Goal: Complete application form: Complete application form

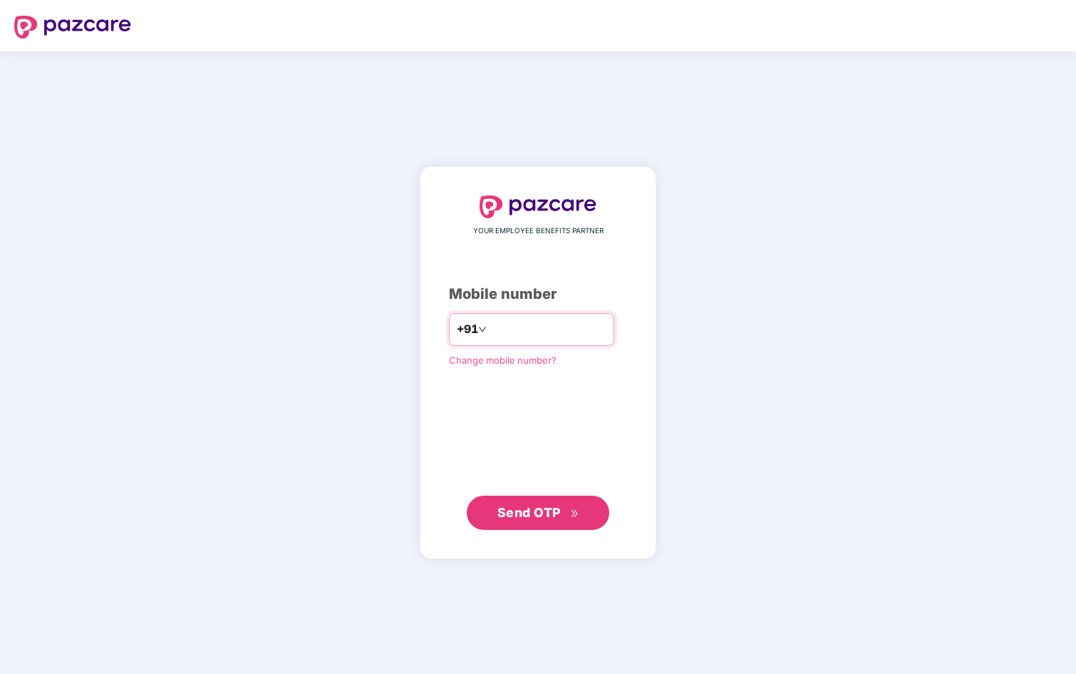
click at [555, 333] on input "number" at bounding box center [548, 329] width 117 height 23
type input "**********"
click at [544, 504] on span "Send OTP" at bounding box center [539, 513] width 82 height 20
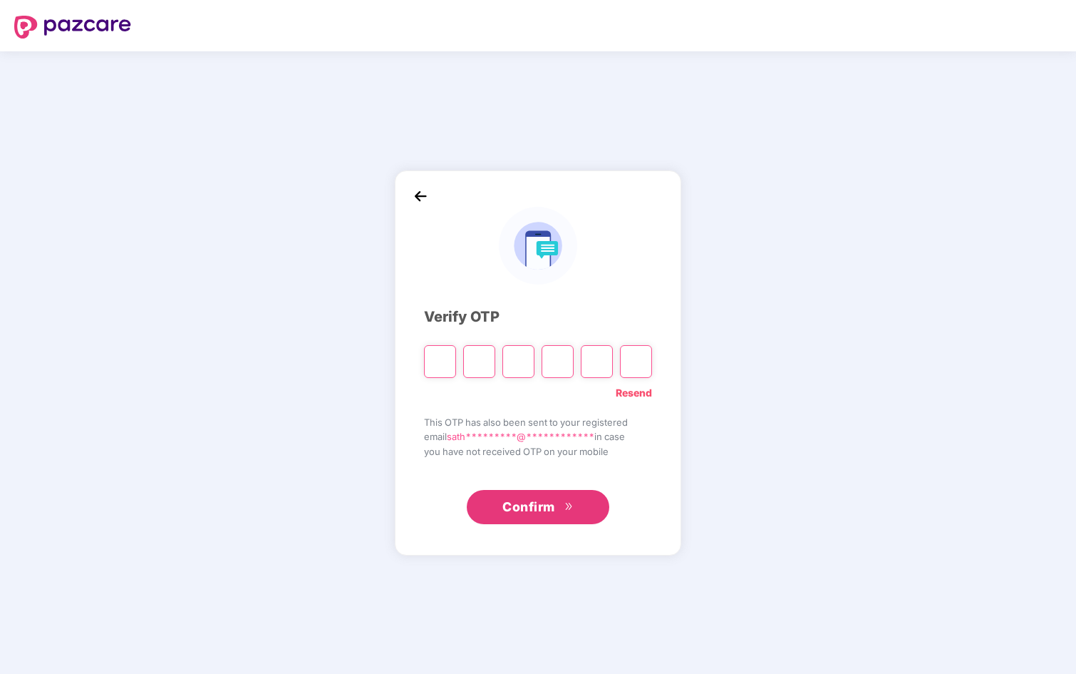
type input "*"
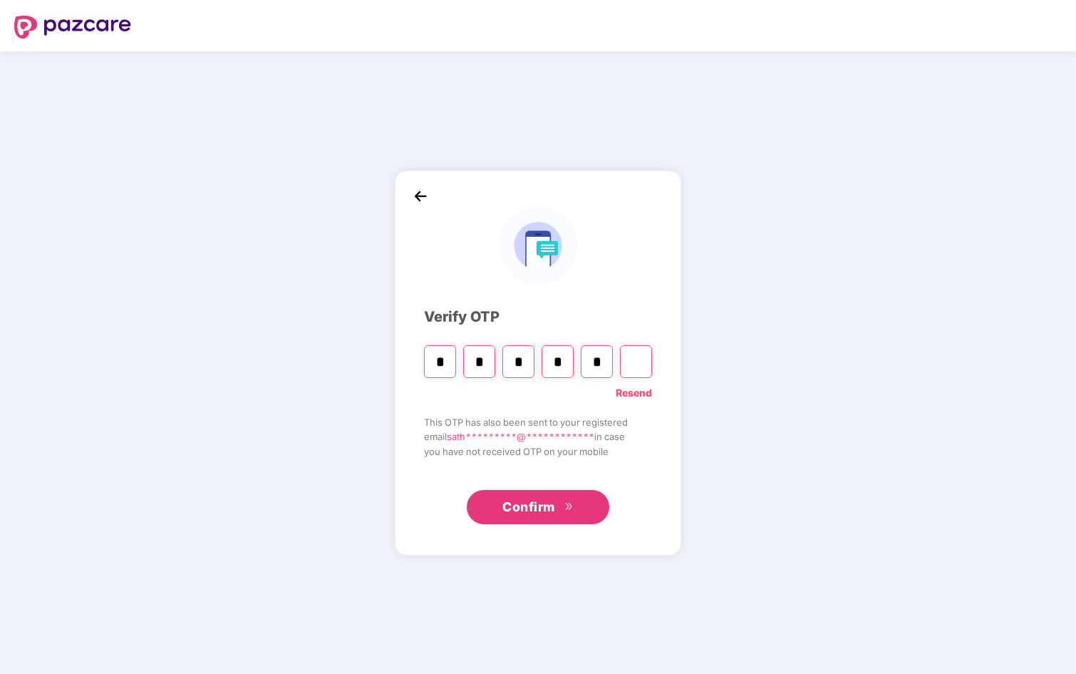
type input "*"
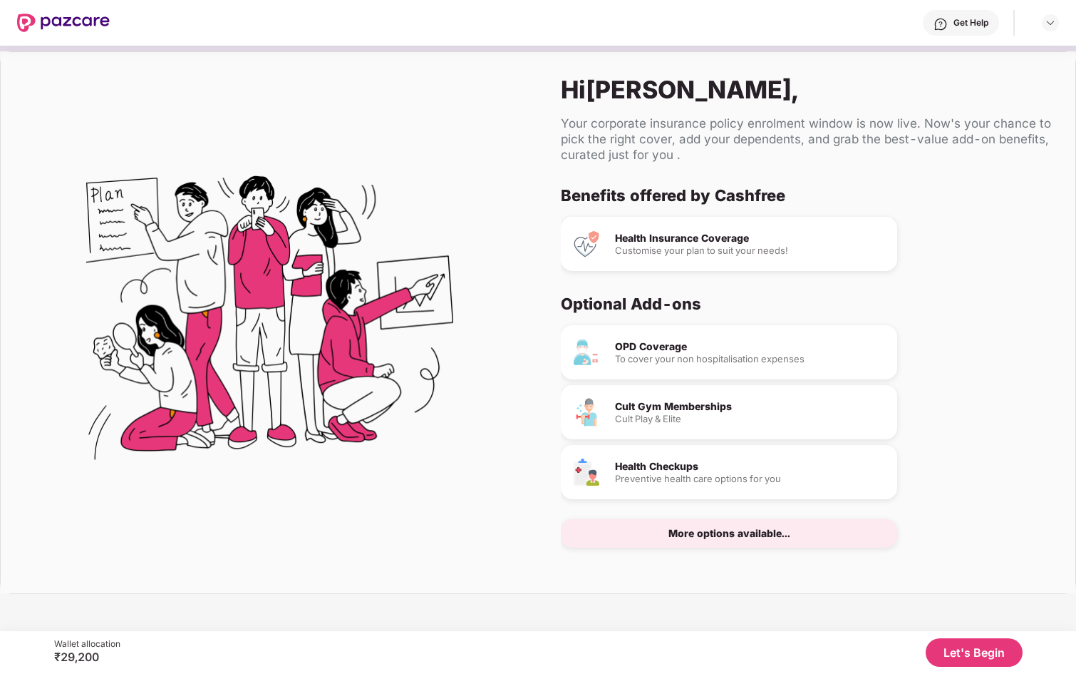
click at [952, 650] on button "Let's Begin" at bounding box center [974, 652] width 97 height 29
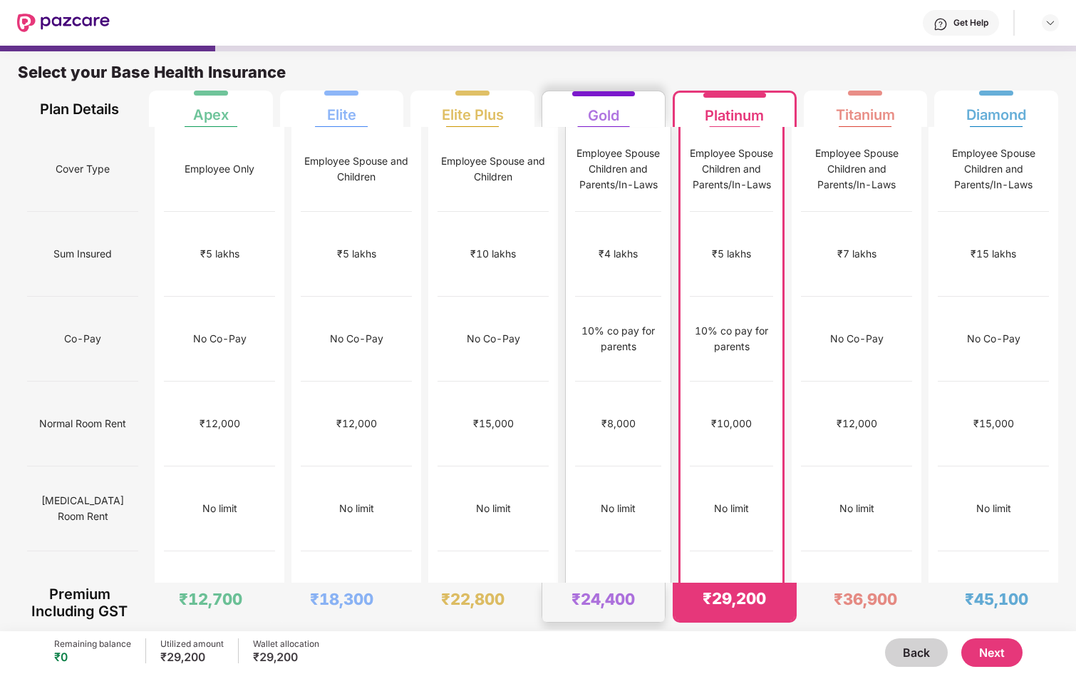
click at [594, 212] on div "₹4 lakhs" at bounding box center [618, 254] width 86 height 85
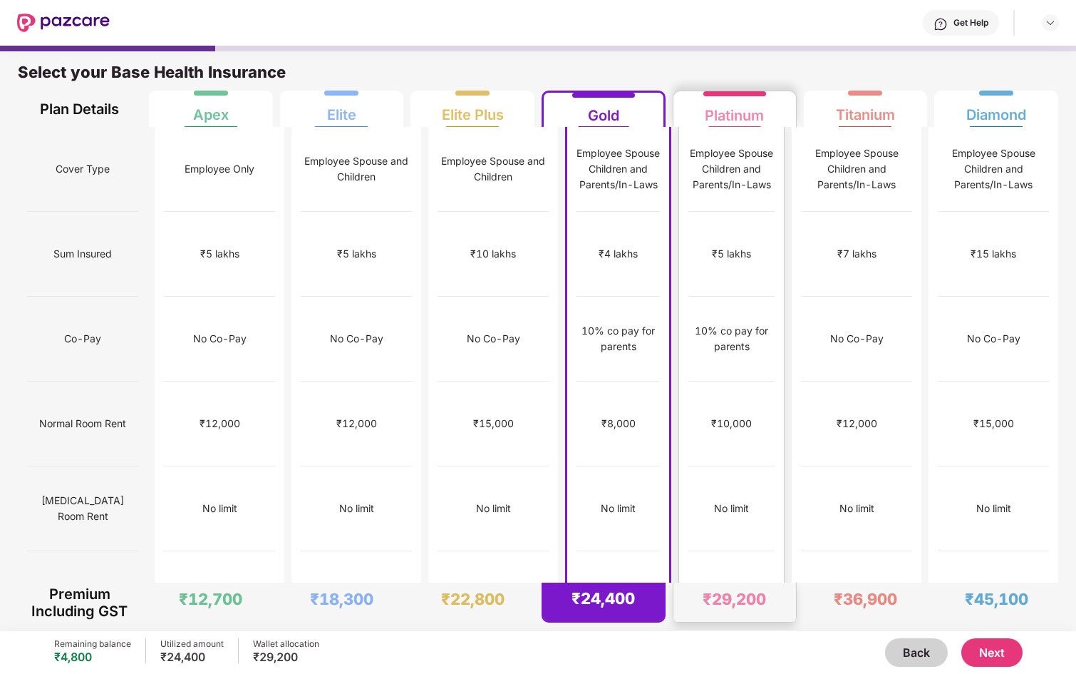
click at [721, 193] on div "Employee Spouse Children and Parents/In-Laws" at bounding box center [732, 169] width 86 height 85
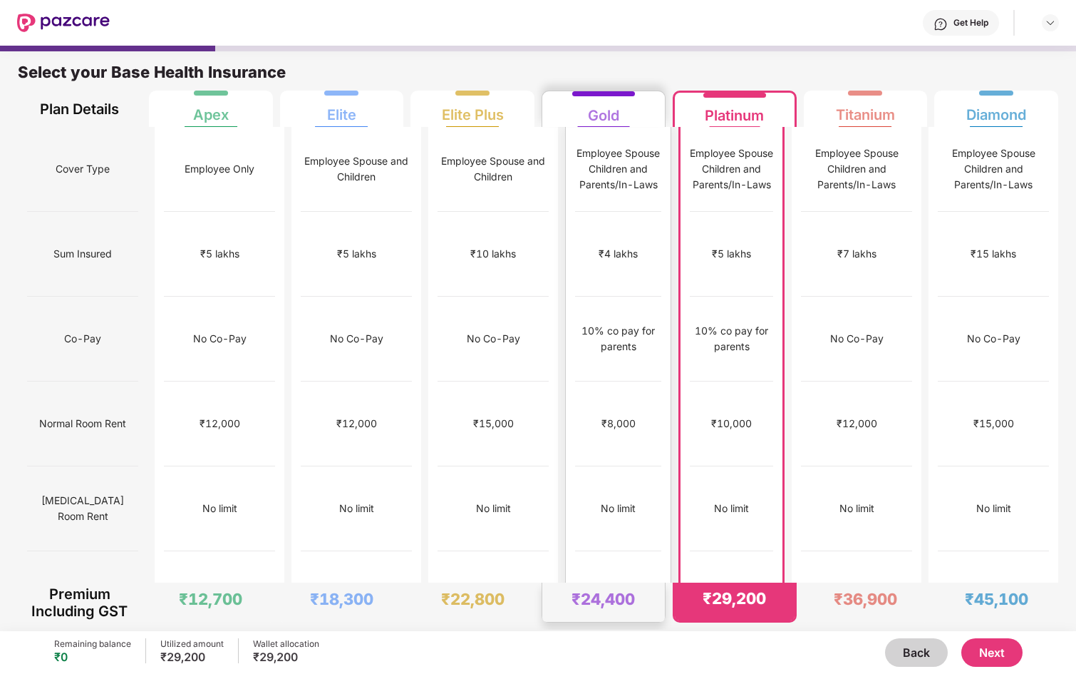
click at [606, 185] on div "Employee Spouse Children and Parents/In-Laws" at bounding box center [618, 169] width 86 height 85
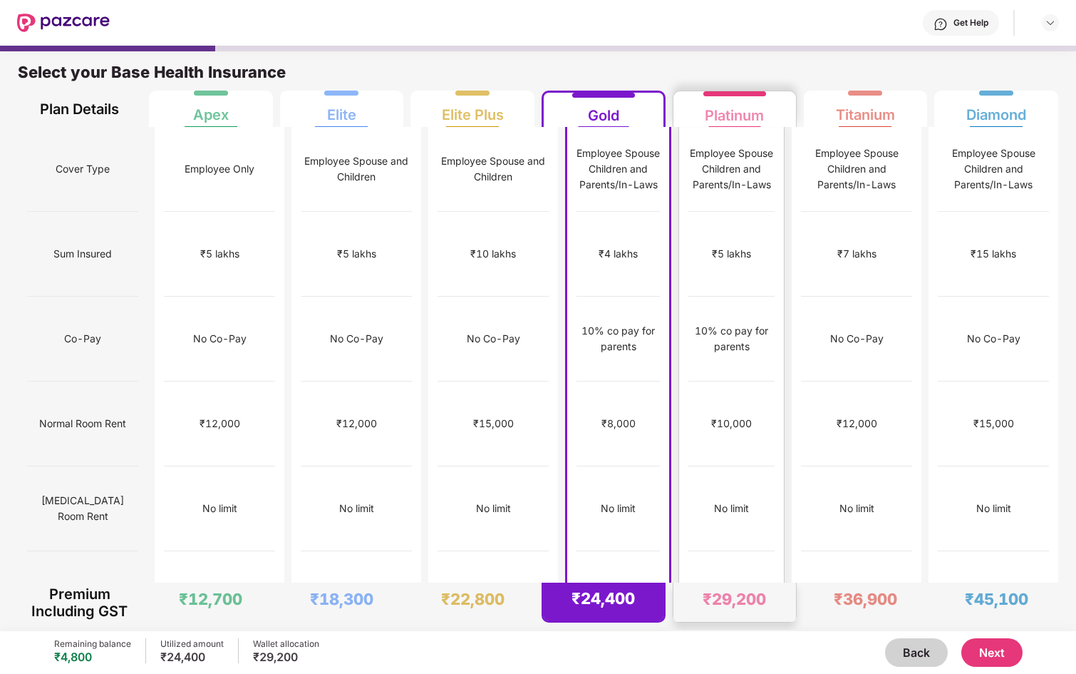
click at [713, 186] on div "Employee Spouse Children and Parents/In-Laws" at bounding box center [732, 169] width 86 height 85
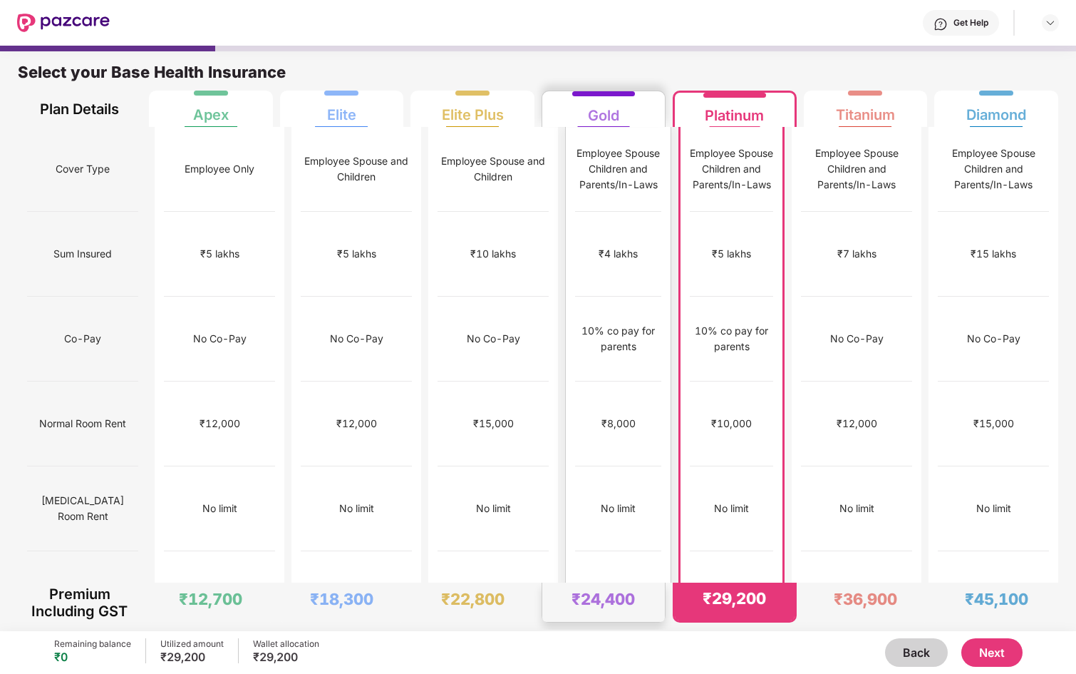
click at [597, 403] on div "₹8,000" at bounding box center [618, 423] width 86 height 85
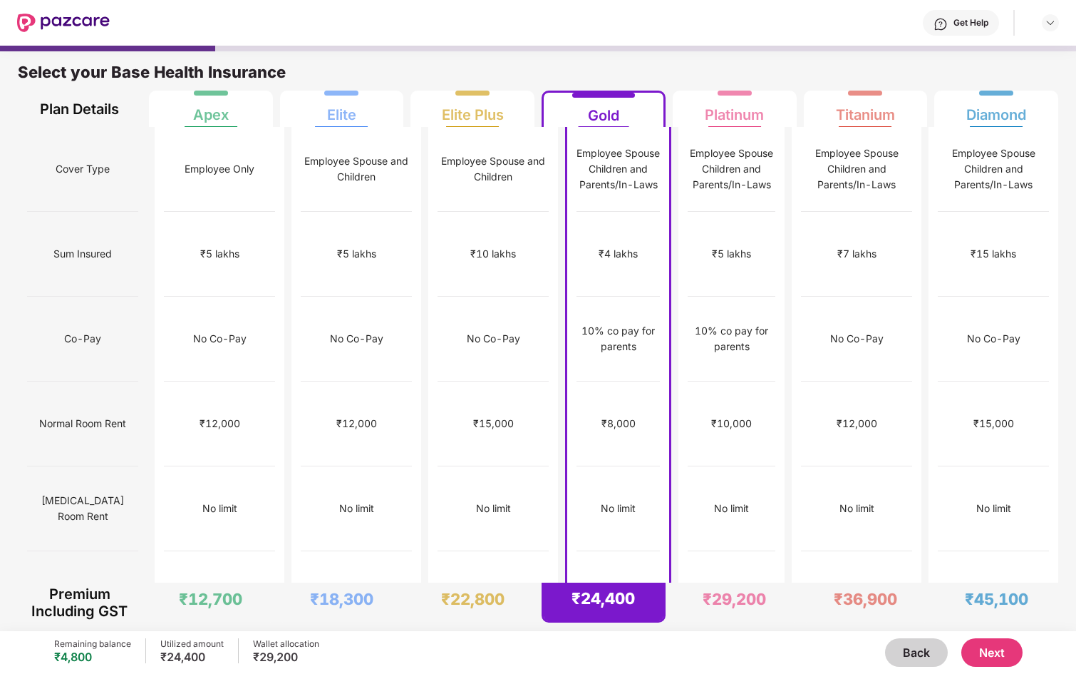
click at [992, 651] on button "Next" at bounding box center [992, 652] width 61 height 29
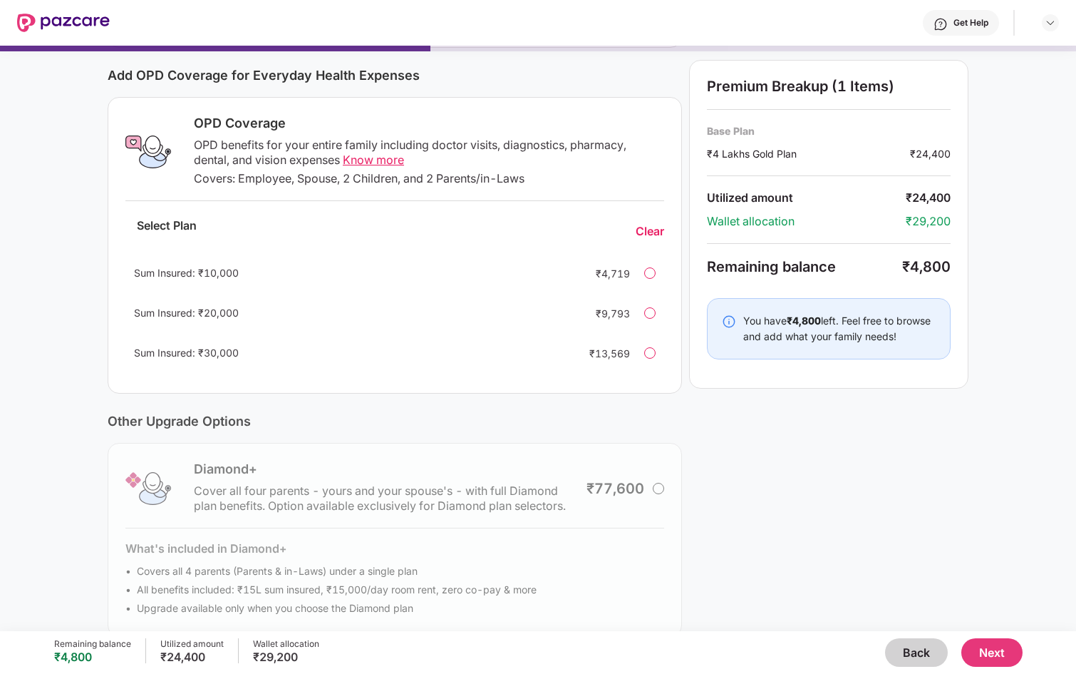
scroll to position [201, 0]
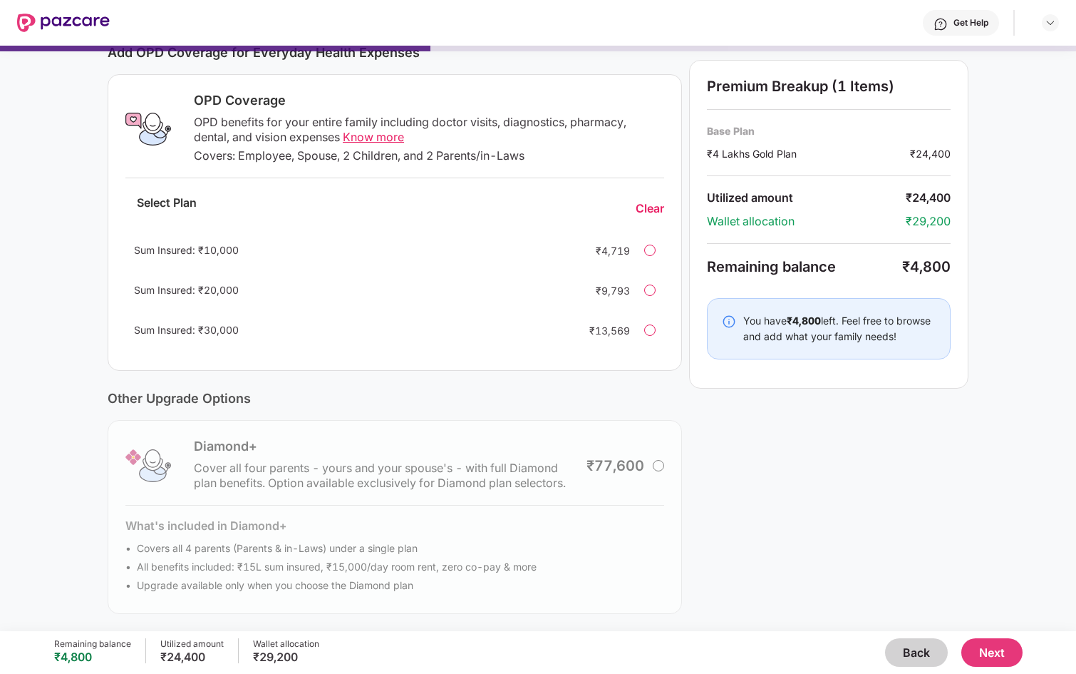
click at [1002, 658] on button "Next" at bounding box center [992, 652] width 61 height 29
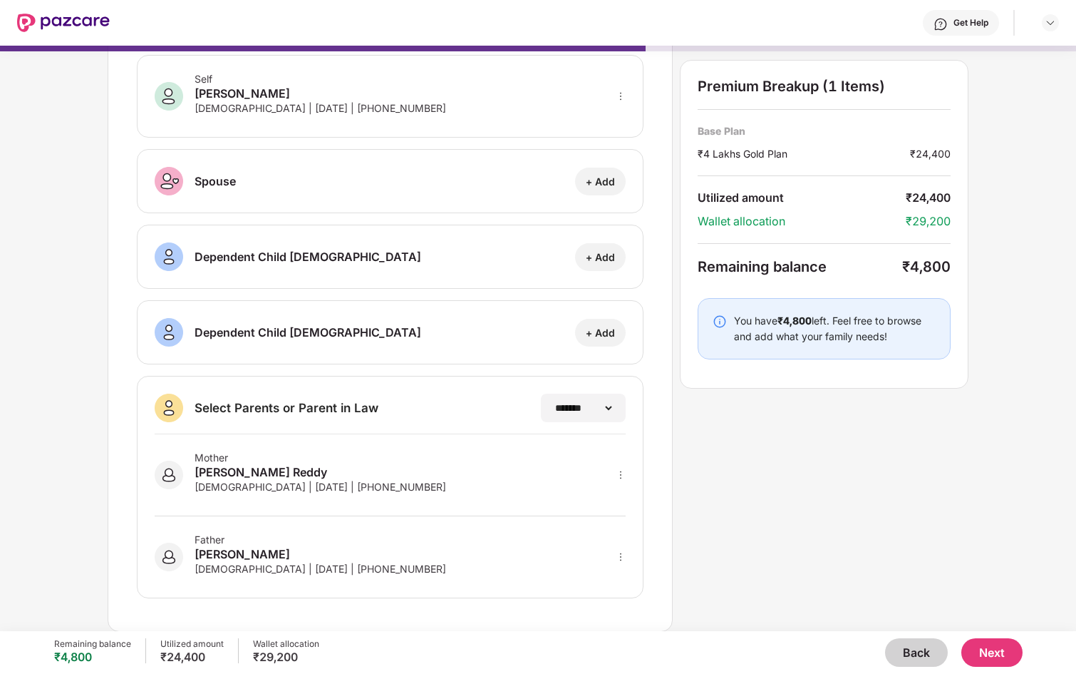
scroll to position [0, 0]
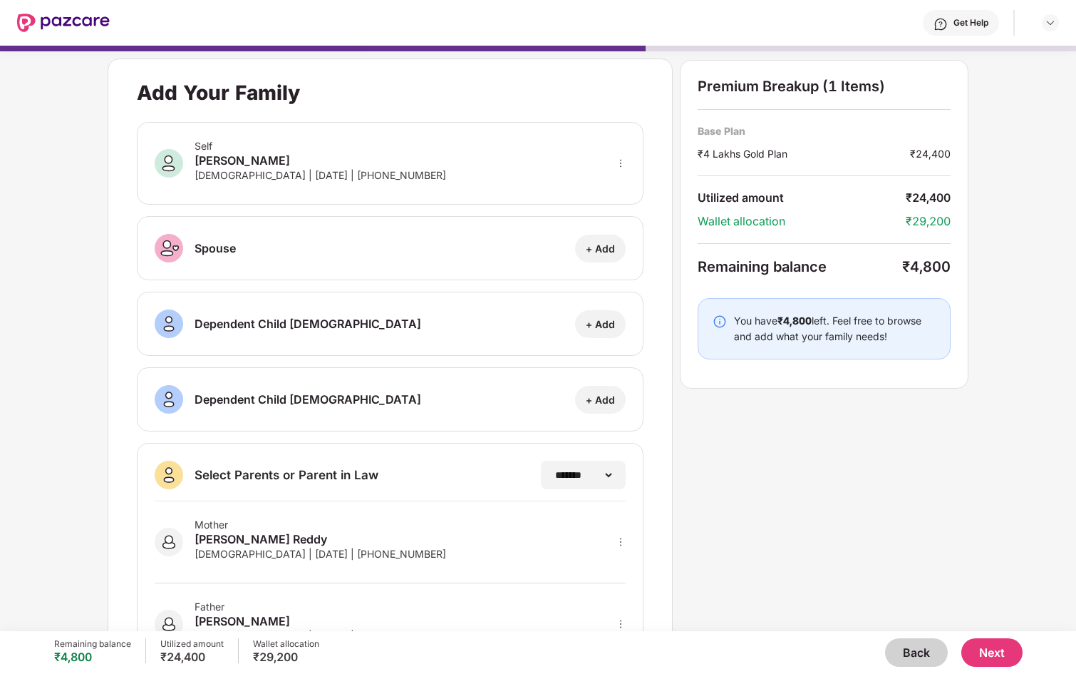
click at [1001, 652] on button "Next" at bounding box center [992, 652] width 61 height 29
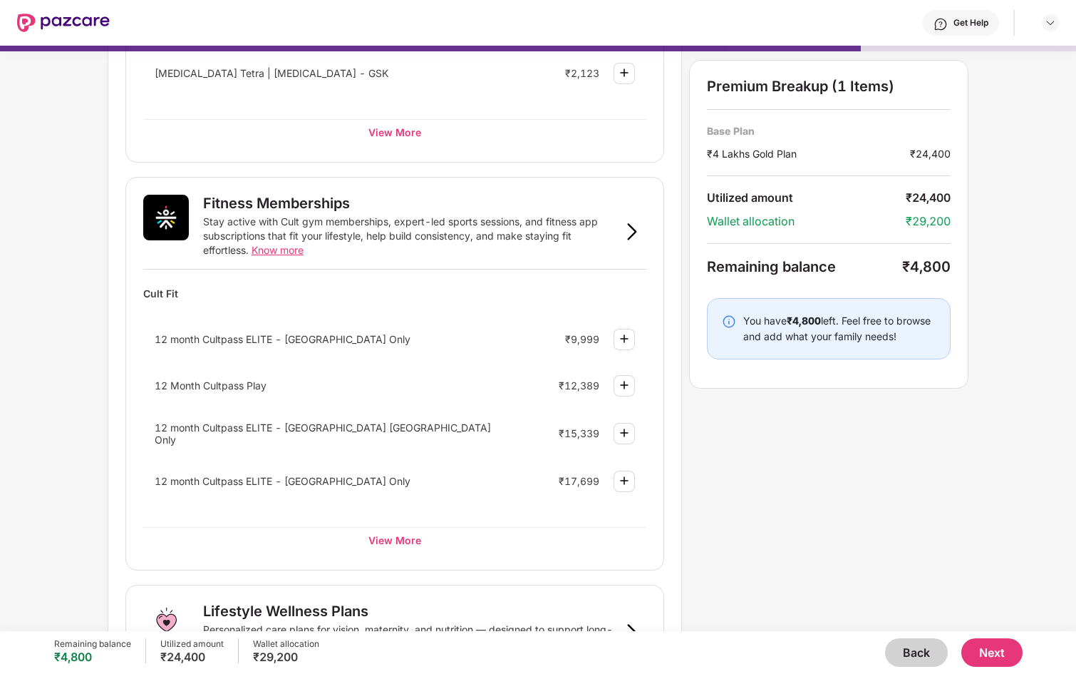
scroll to position [426, 0]
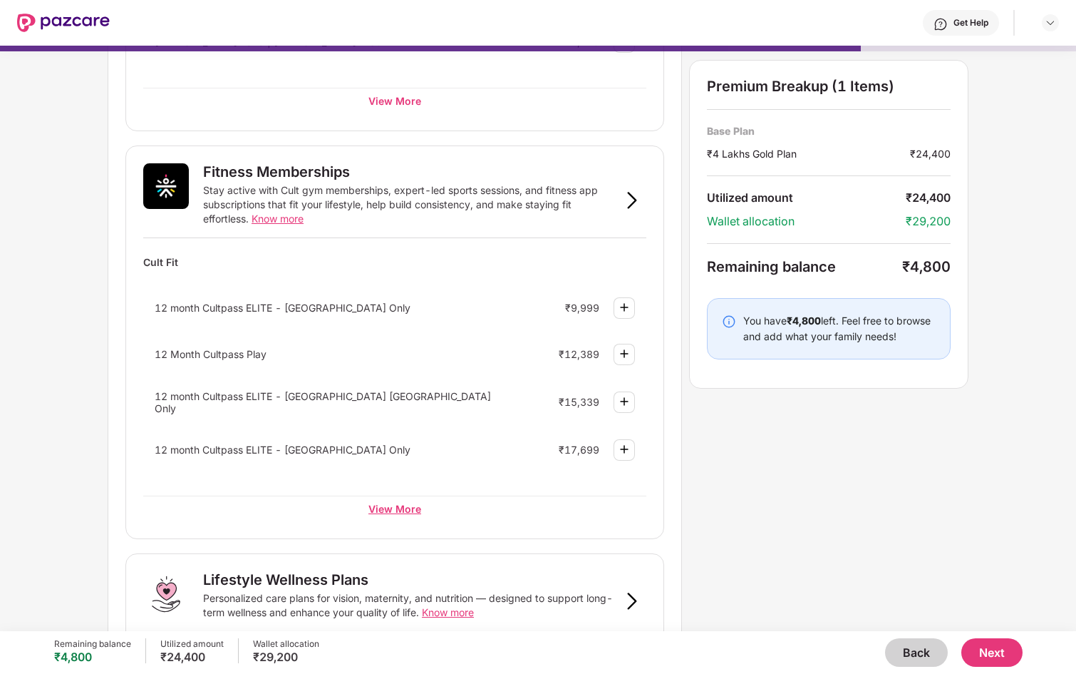
click at [381, 514] on div "View More" at bounding box center [394, 508] width 503 height 26
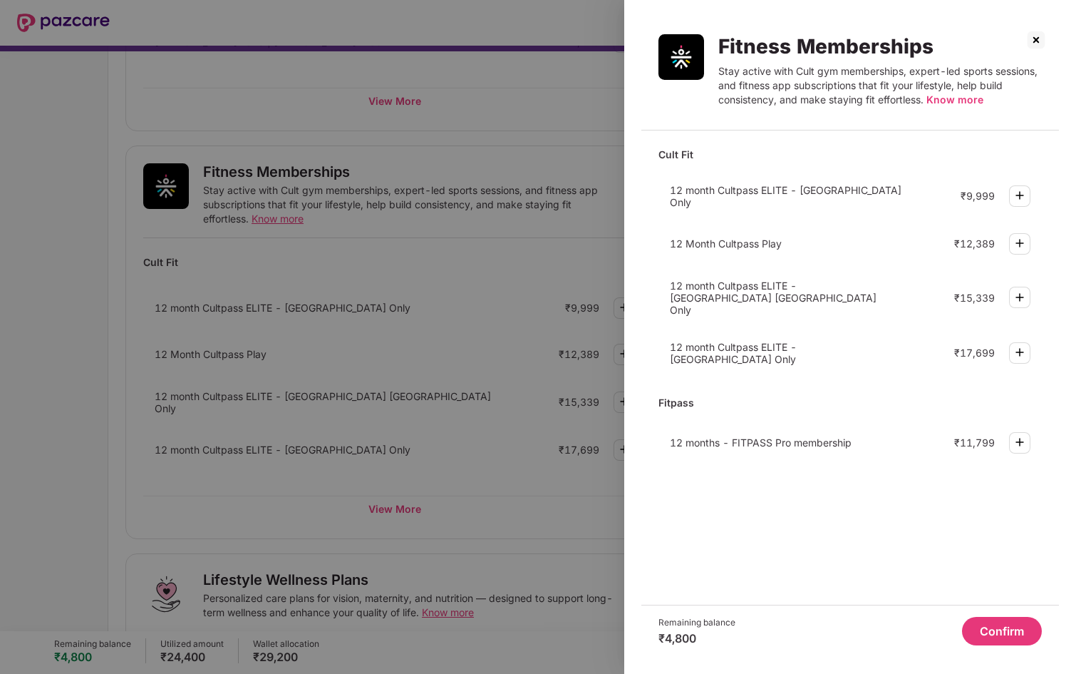
click at [1021, 188] on img at bounding box center [1019, 195] width 17 height 17
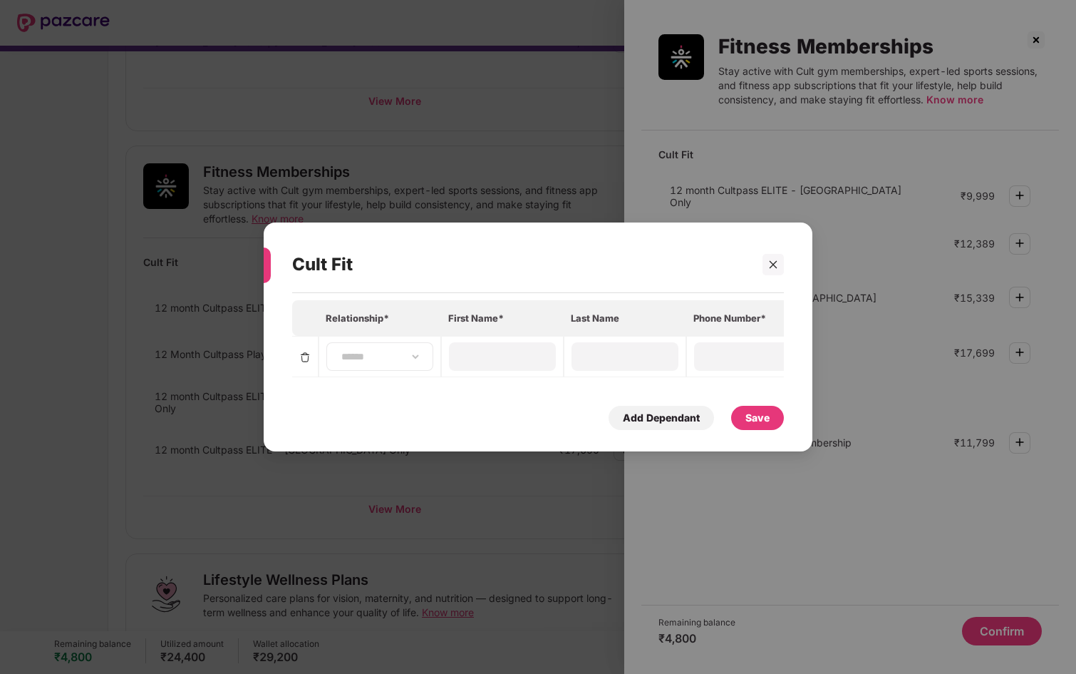
click at [409, 366] on div "**********" at bounding box center [379, 356] width 107 height 29
click at [746, 426] on div "Save" at bounding box center [757, 418] width 53 height 24
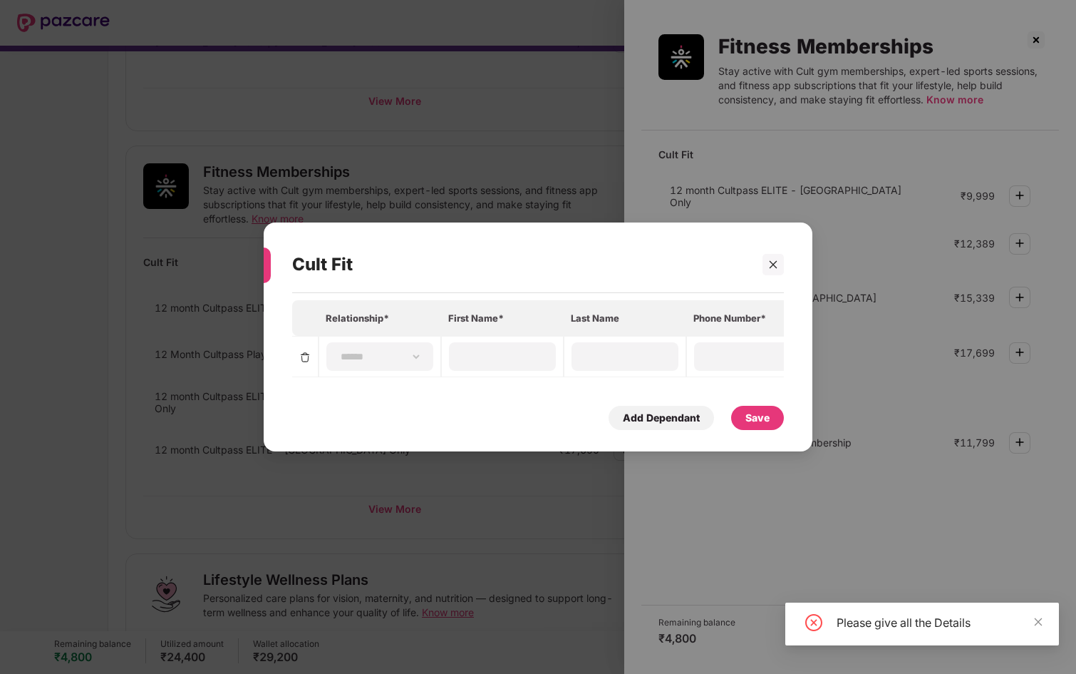
scroll to position [0, 7]
click at [771, 259] on div at bounding box center [773, 264] width 21 height 21
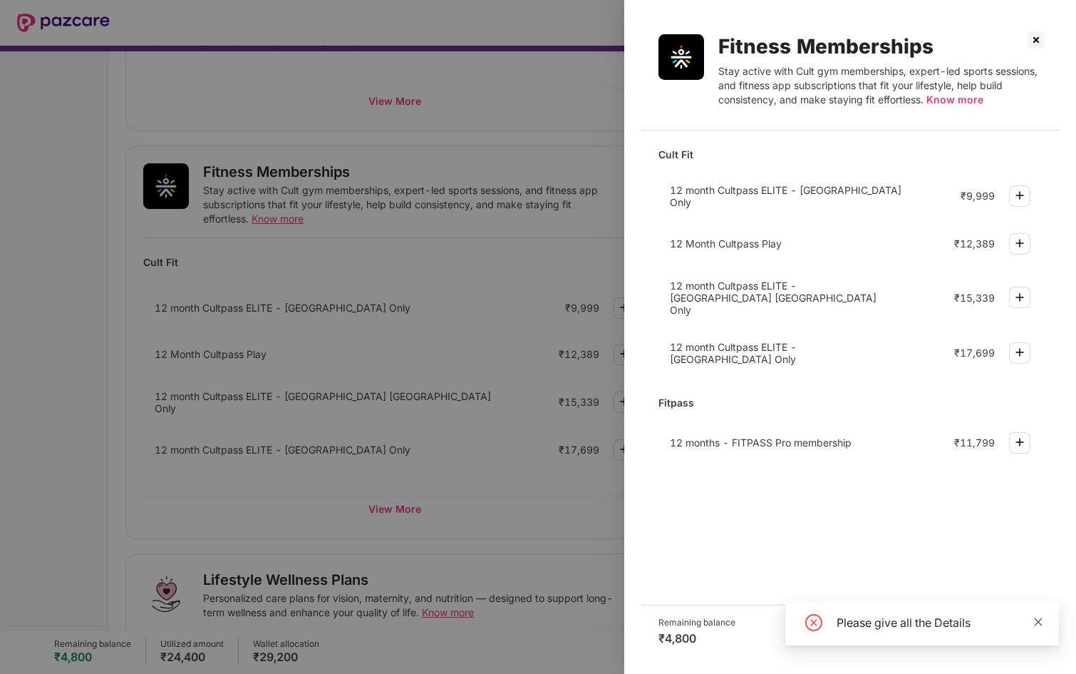
click at [1039, 620] on icon "close" at bounding box center [1039, 622] width 10 height 10
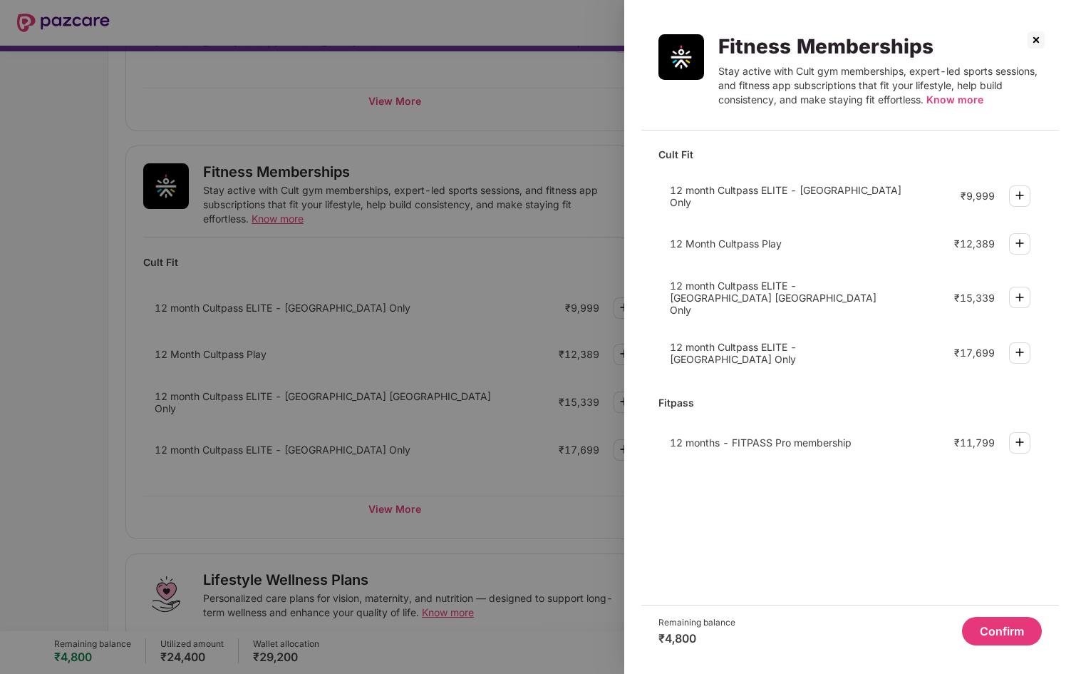
click at [986, 632] on button "Confirm" at bounding box center [1002, 631] width 80 height 29
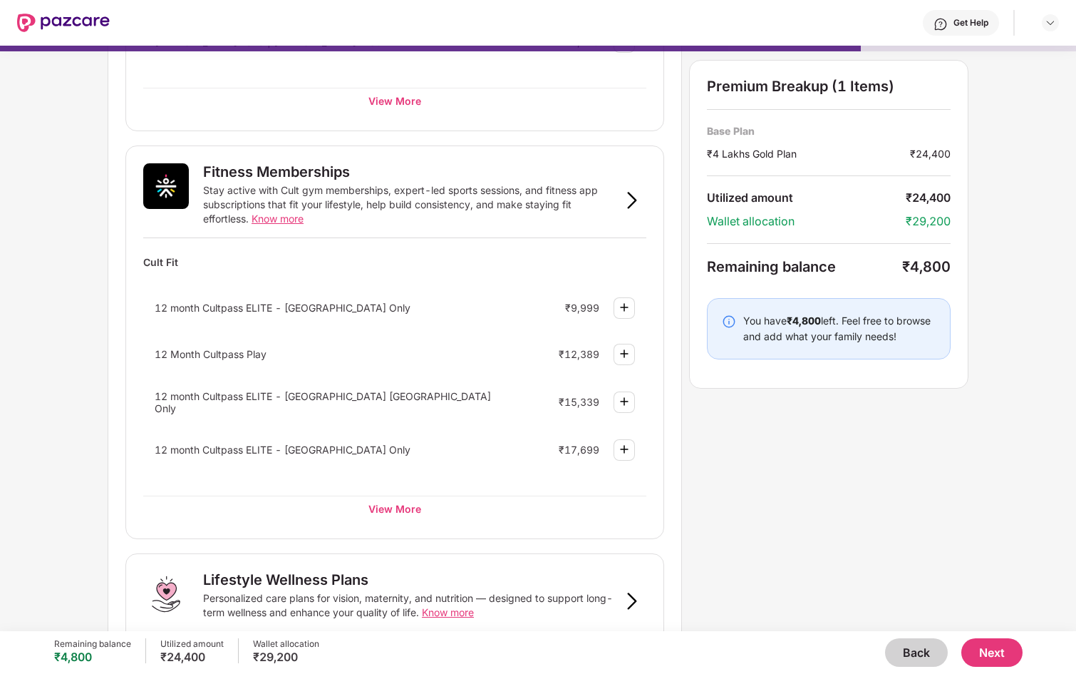
click at [901, 665] on button "Back" at bounding box center [916, 652] width 63 height 29
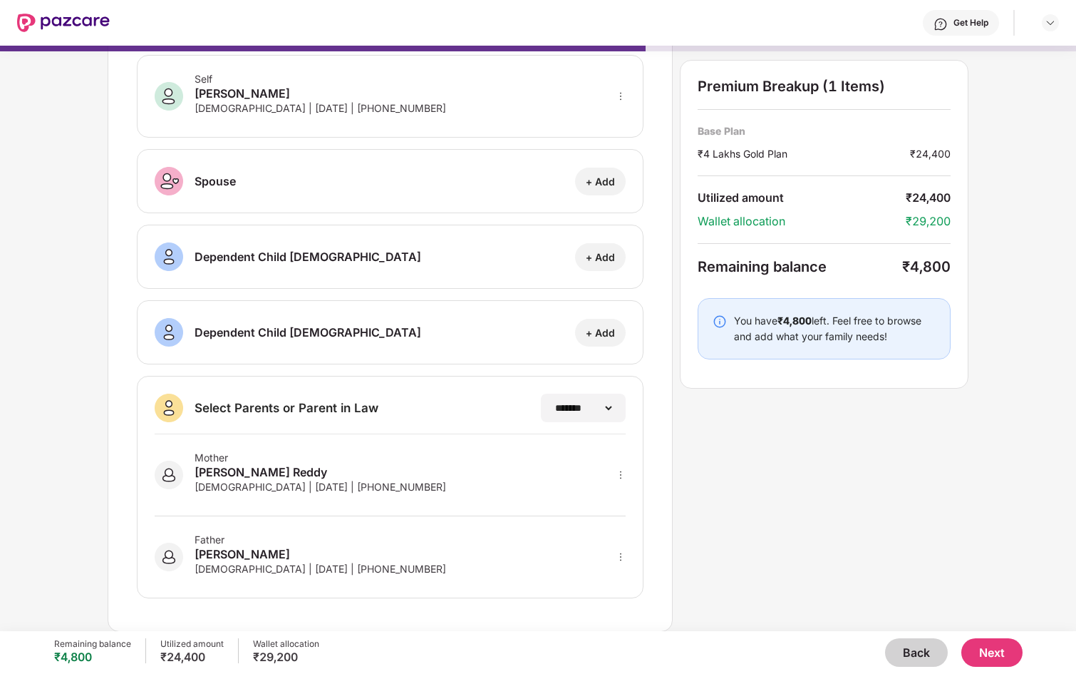
scroll to position [0, 0]
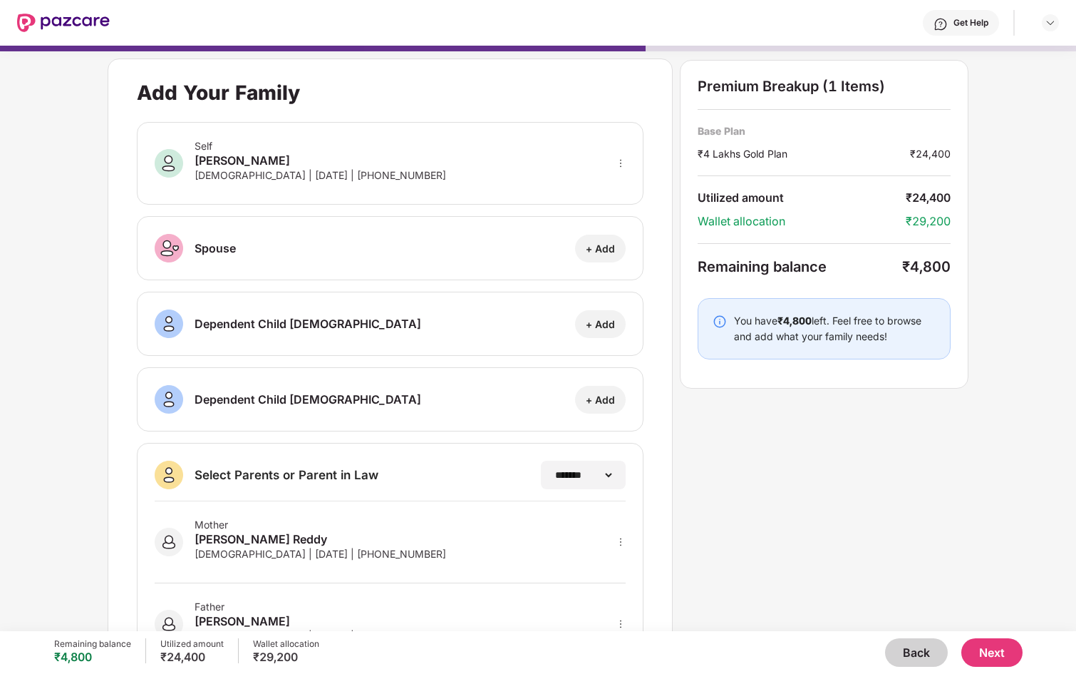
click at [913, 646] on button "Back" at bounding box center [916, 652] width 63 height 29
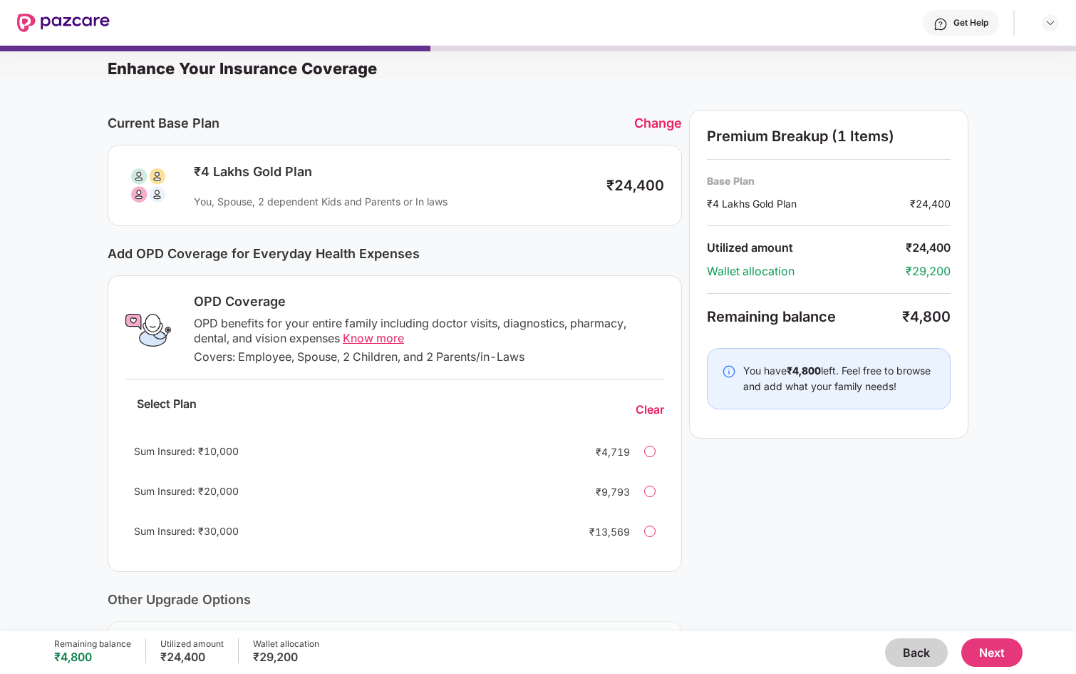
click at [913, 646] on button "Back" at bounding box center [916, 652] width 63 height 29
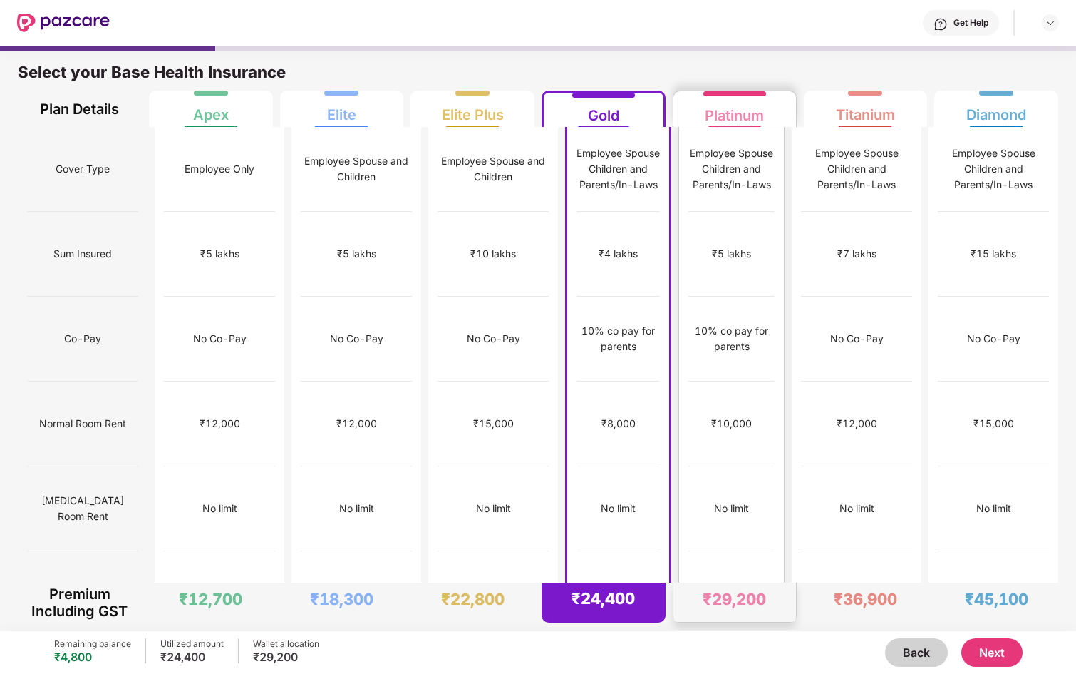
click at [707, 155] on div "Employee Spouse Children and Parents/In-Laws" at bounding box center [732, 168] width 86 height 47
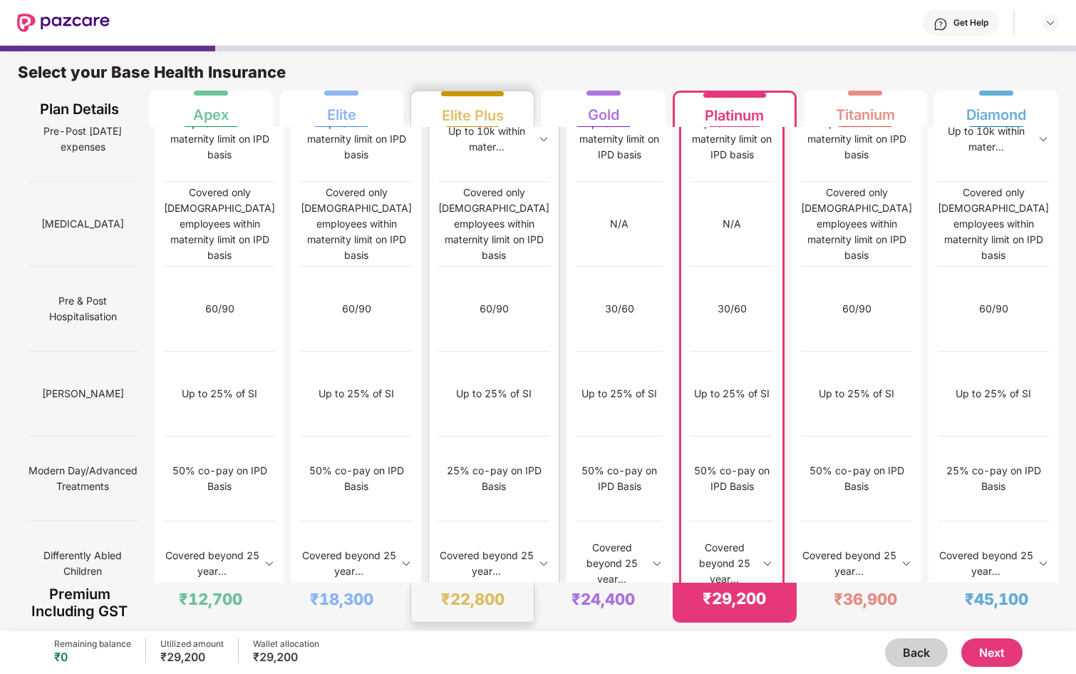
scroll to position [1273, 0]
